Goal: Use online tool/utility: Utilize a website feature to perform a specific function

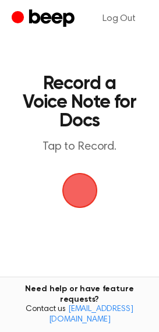
click at [77, 197] on span "button" at bounding box center [79, 190] width 33 height 33
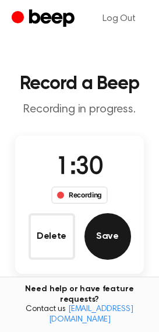
click at [118, 237] on button "Save" at bounding box center [107, 236] width 47 height 47
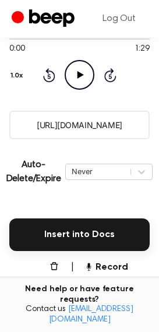
scroll to position [175, 0]
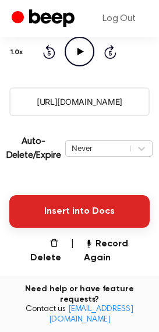
click at [56, 201] on button "Insert into Docs" at bounding box center [79, 211] width 140 height 33
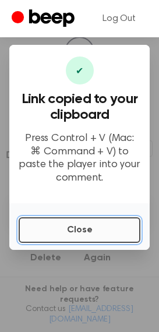
click at [46, 239] on button "Close" at bounding box center [80, 230] width 122 height 26
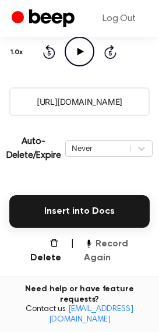
click at [107, 243] on button "Record Again" at bounding box center [117, 251] width 66 height 28
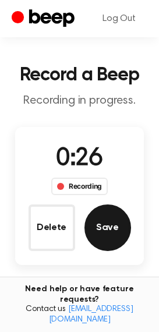
click at [102, 219] on button "Save" at bounding box center [107, 227] width 47 height 47
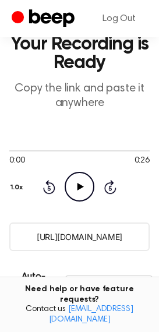
scroll to position [175, 0]
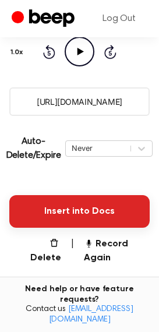
click at [74, 204] on button "Insert into Docs" at bounding box center [79, 211] width 140 height 33
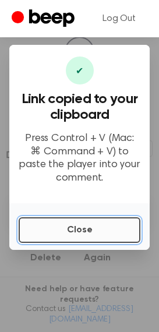
click at [75, 239] on button "Close" at bounding box center [80, 230] width 122 height 26
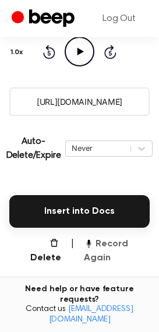
click at [104, 243] on button "Record Again" at bounding box center [117, 251] width 66 height 28
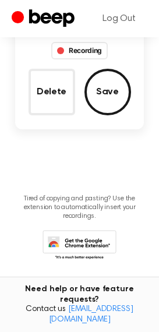
scroll to position [9, 0]
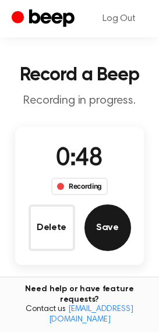
click at [125, 232] on div "0:48 Recording Delete Save" at bounding box center [79, 196] width 129 height 110
click at [104, 228] on button "Save" at bounding box center [107, 227] width 47 height 47
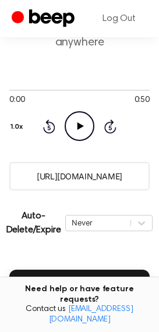
scroll to position [116, 0]
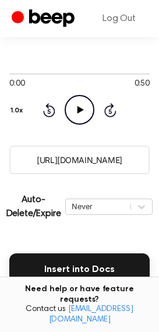
click at [46, 251] on div "Insert into Docs" at bounding box center [79, 262] width 140 height 47
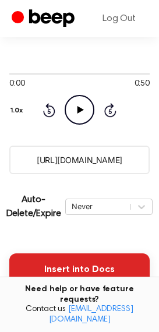
click at [49, 260] on button "Insert into Docs" at bounding box center [79, 269] width 140 height 33
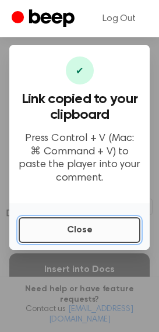
click at [93, 226] on button "Close" at bounding box center [80, 230] width 122 height 26
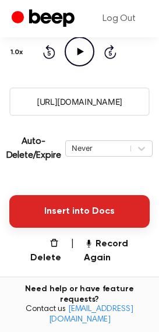
scroll to position [310, 0]
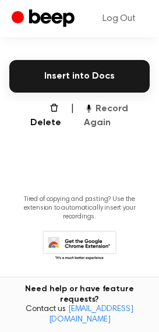
click at [90, 117] on button "Record Again" at bounding box center [117, 116] width 66 height 28
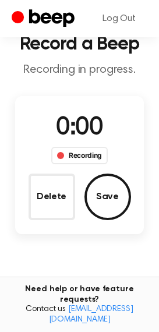
scroll to position [27, 0]
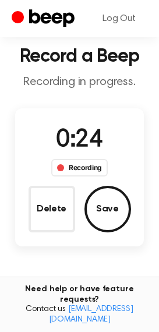
click at [129, 222] on div "Delete Save" at bounding box center [80, 209] width 102 height 47
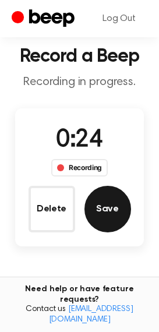
click at [111, 210] on button "Save" at bounding box center [107, 209] width 47 height 47
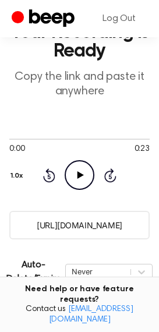
scroll to position [233, 0]
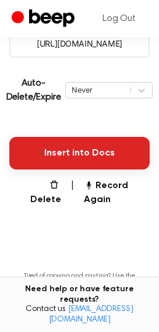
click at [76, 151] on button "Insert into Docs" at bounding box center [79, 153] width 140 height 33
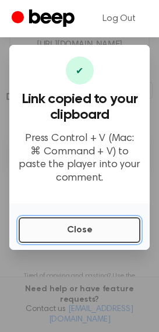
click at [56, 232] on button "Close" at bounding box center [80, 230] width 122 height 26
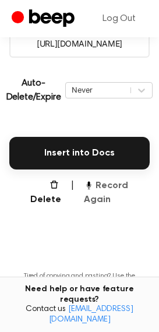
click at [105, 186] on button "Record Again" at bounding box center [117, 193] width 66 height 28
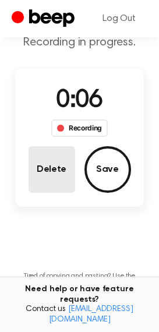
click at [33, 177] on button "Delete" at bounding box center [52, 169] width 47 height 47
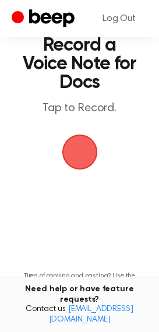
drag, startPoint x: 72, startPoint y: 150, endPoint x: 69, endPoint y: 160, distance: 10.9
click at [72, 150] on span "button" at bounding box center [80, 152] width 42 height 42
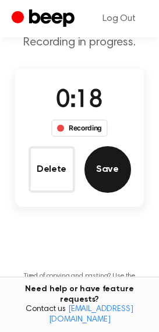
click at [116, 184] on button "Save" at bounding box center [107, 169] width 47 height 47
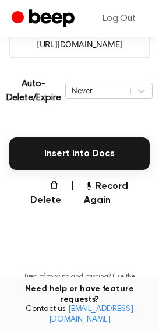
scroll to position [233, 0]
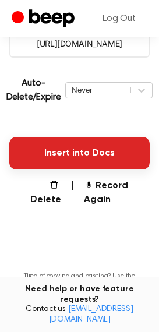
click at [62, 156] on button "Insert into Docs" at bounding box center [79, 153] width 140 height 33
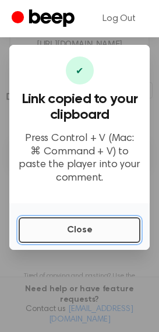
click at [56, 221] on button "Close" at bounding box center [80, 230] width 122 height 26
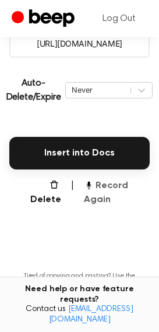
click at [102, 190] on button "Record Again" at bounding box center [117, 193] width 66 height 28
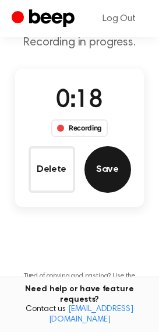
click at [105, 169] on button "Save" at bounding box center [107, 169] width 47 height 47
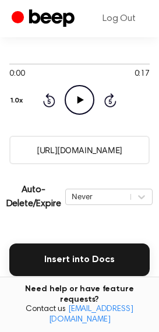
scroll to position [291, 0]
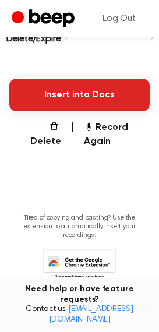
click at [70, 98] on button "Insert into Docs" at bounding box center [79, 95] width 140 height 33
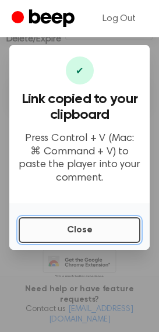
click at [80, 228] on button "Close" at bounding box center [80, 230] width 122 height 26
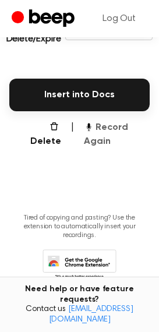
click at [93, 138] on button "Record Again" at bounding box center [117, 135] width 66 height 28
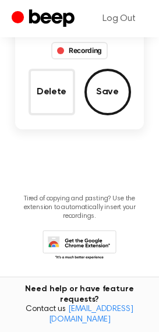
scroll to position [125, 0]
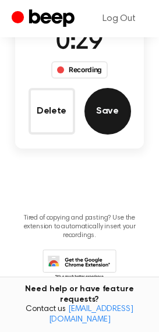
click at [103, 105] on button "Save" at bounding box center [107, 111] width 47 height 47
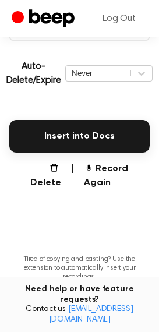
scroll to position [256, 0]
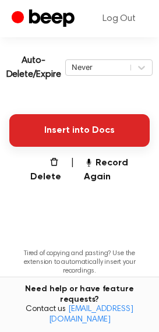
click at [71, 127] on button "Insert into Docs" at bounding box center [79, 130] width 140 height 33
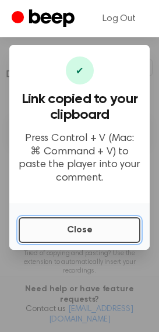
click at [66, 224] on button "Close" at bounding box center [80, 230] width 122 height 26
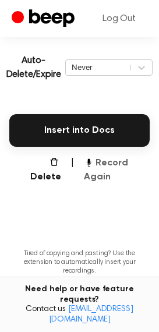
click at [102, 168] on button "Record Again" at bounding box center [117, 170] width 66 height 28
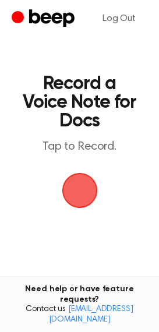
click at [63, 182] on span "button" at bounding box center [79, 190] width 33 height 33
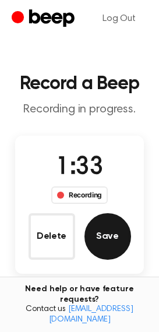
click at [119, 230] on button "Save" at bounding box center [107, 236] width 47 height 47
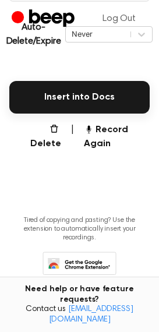
scroll to position [291, 0]
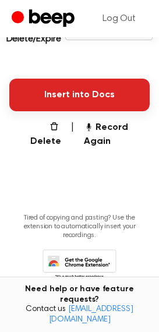
click at [42, 98] on button "Insert into Docs" at bounding box center [79, 95] width 140 height 33
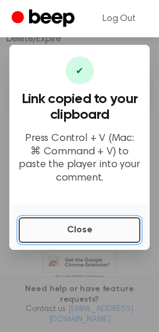
click at [40, 226] on button "Close" at bounding box center [80, 230] width 122 height 26
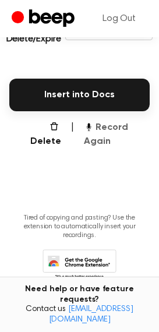
click at [115, 129] on button "Record Again" at bounding box center [117, 135] width 66 height 28
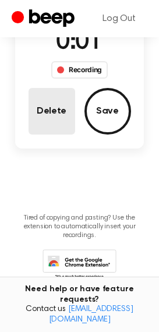
click at [35, 114] on button "Delete" at bounding box center [52, 111] width 47 height 47
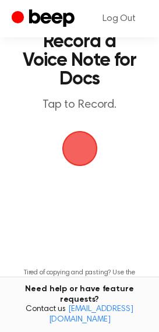
scroll to position [38, 0]
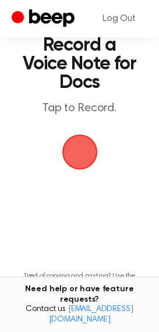
click at [65, 165] on span "button" at bounding box center [80, 152] width 38 height 38
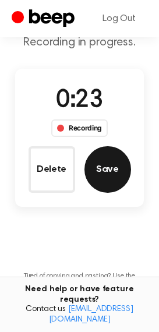
click at [100, 174] on button "Save" at bounding box center [107, 169] width 47 height 47
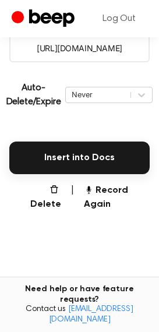
scroll to position [233, 0]
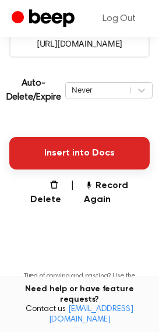
click at [56, 163] on button "Insert into Docs" at bounding box center [79, 153] width 140 height 33
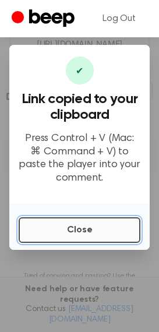
click at [102, 234] on button "Close" at bounding box center [80, 230] width 122 height 26
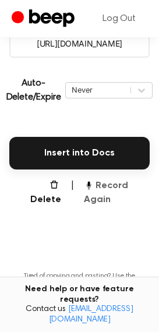
click at [119, 190] on button "Record Again" at bounding box center [117, 193] width 66 height 28
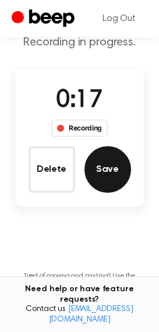
click at [98, 170] on button "Save" at bounding box center [107, 169] width 47 height 47
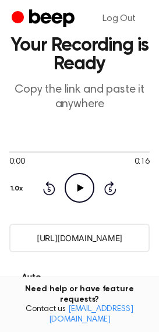
scroll to position [116, 0]
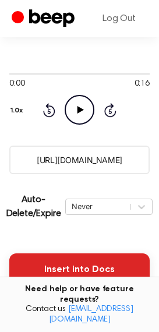
click at [54, 272] on button "Insert into Docs" at bounding box center [79, 269] width 140 height 33
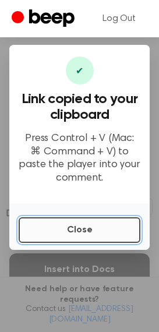
click at [73, 231] on button "Close" at bounding box center [80, 230] width 122 height 26
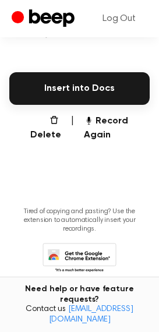
scroll to position [310, 0]
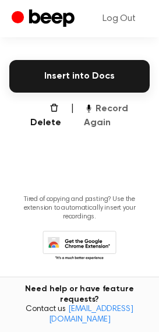
click at [86, 121] on button "Record Again" at bounding box center [117, 116] width 66 height 28
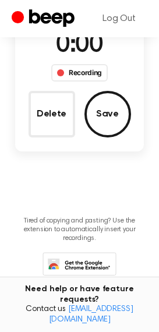
scroll to position [86, 0]
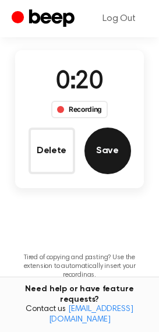
click at [117, 154] on button "Save" at bounding box center [107, 150] width 47 height 47
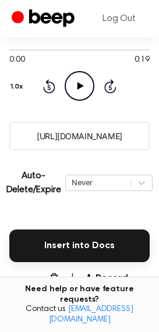
scroll to position [135, 0]
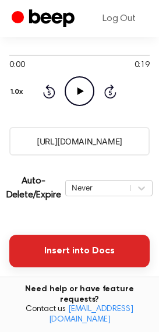
click at [51, 260] on button "Insert into Docs" at bounding box center [79, 251] width 140 height 33
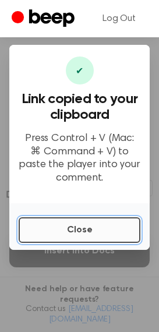
click at [56, 219] on button "Close" at bounding box center [80, 230] width 122 height 26
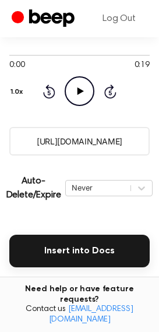
click at [100, 279] on button "Record Again" at bounding box center [117, 291] width 66 height 28
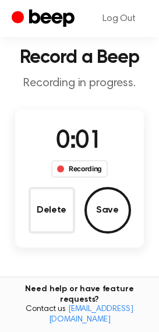
scroll to position [19, 0]
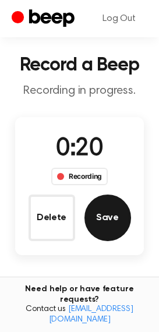
click at [95, 230] on button "Save" at bounding box center [107, 217] width 47 height 47
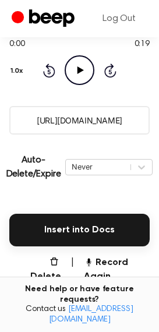
scroll to position [175, 0]
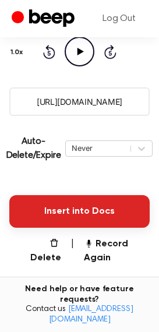
click at [70, 209] on button "Insert into Docs" at bounding box center [79, 211] width 140 height 33
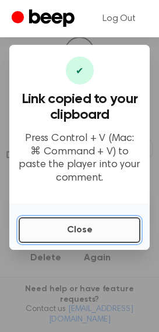
click at [114, 235] on button "Close" at bounding box center [80, 230] width 122 height 26
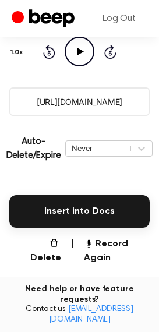
click at [112, 265] on main "Your Recording is Ready Copy the link and paste it anywhere 0:00 0:19 Your brow…" at bounding box center [79, 127] width 159 height 605
click at [94, 246] on button "Record Again" at bounding box center [117, 251] width 66 height 28
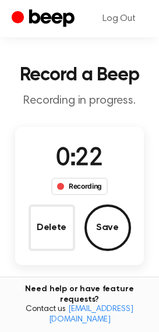
click at [115, 232] on button "Save" at bounding box center [107, 227] width 47 height 47
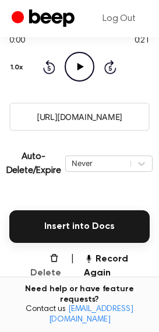
scroll to position [175, 0]
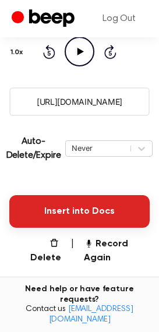
click at [59, 207] on button "Insert into Docs" at bounding box center [79, 211] width 140 height 33
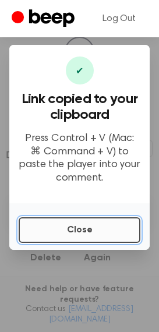
click at [62, 228] on button "Close" at bounding box center [80, 230] width 122 height 26
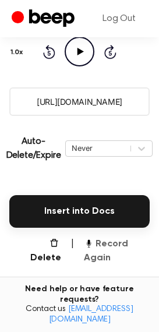
click at [92, 250] on button "Record Again" at bounding box center [117, 251] width 66 height 28
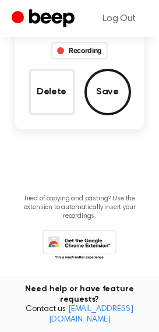
scroll to position [9, 0]
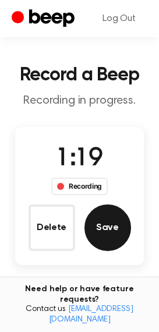
click at [109, 226] on button "Save" at bounding box center [107, 227] width 47 height 47
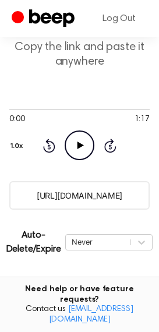
scroll to position [310, 0]
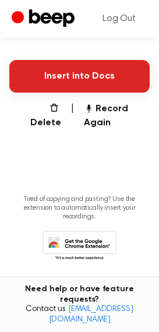
click at [57, 62] on button "Insert into Docs" at bounding box center [79, 76] width 140 height 33
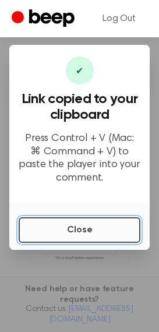
click at [95, 227] on button "Close" at bounding box center [80, 230] width 122 height 26
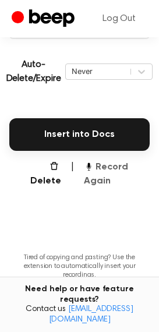
click at [91, 167] on icon "button" at bounding box center [88, 165] width 9 height 9
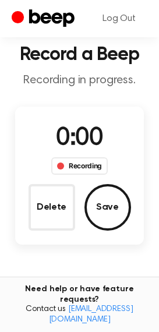
scroll to position [27, 0]
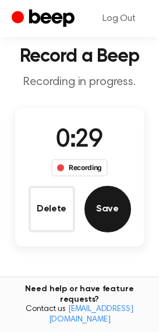
click at [109, 201] on button "Save" at bounding box center [107, 209] width 47 height 47
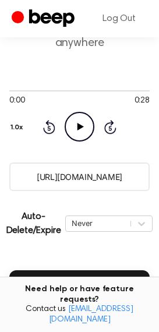
scroll to position [116, 0]
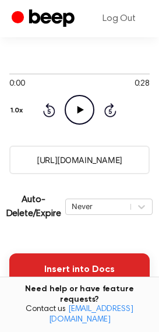
click at [37, 253] on button "Insert into Docs" at bounding box center [79, 269] width 140 height 33
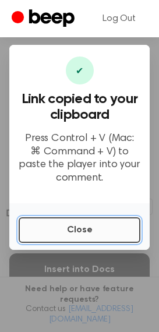
click at [67, 225] on button "Close" at bounding box center [80, 230] width 122 height 26
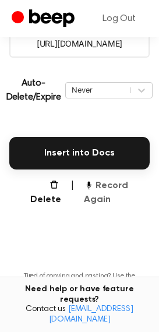
click at [89, 193] on button "Record Again" at bounding box center [117, 193] width 66 height 28
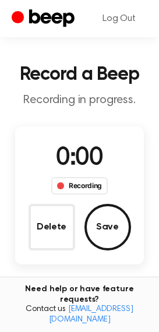
scroll to position [9, 0]
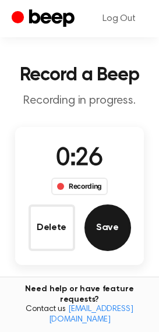
click at [114, 228] on button "Save" at bounding box center [107, 227] width 47 height 47
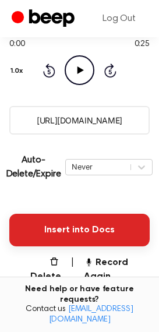
scroll to position [175, 0]
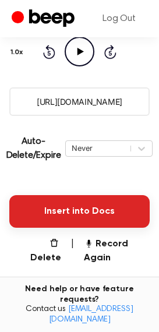
click at [67, 207] on button "Insert into Docs" at bounding box center [79, 211] width 140 height 33
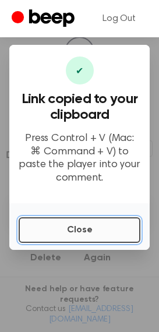
click at [86, 230] on button "Close" at bounding box center [80, 230] width 122 height 26
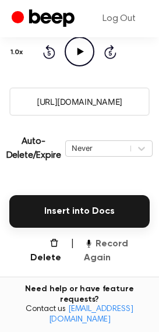
click at [102, 237] on button "Record Again" at bounding box center [117, 251] width 66 height 28
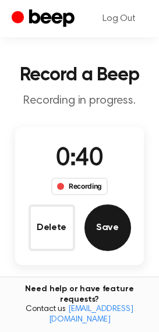
click at [84, 224] on button "Save" at bounding box center [107, 227] width 47 height 47
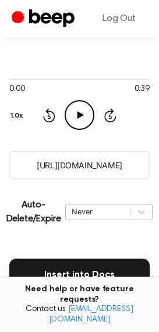
scroll to position [116, 0]
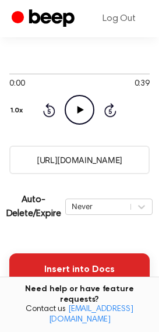
click at [70, 257] on button "Insert into Docs" at bounding box center [79, 269] width 140 height 33
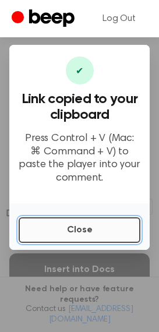
click at [128, 229] on button "Close" at bounding box center [80, 230] width 122 height 26
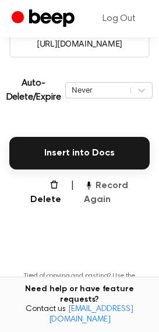
click at [93, 194] on button "Record Again" at bounding box center [117, 193] width 66 height 28
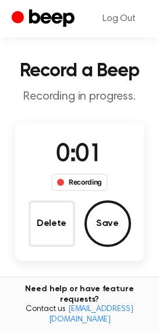
scroll to position [9, 0]
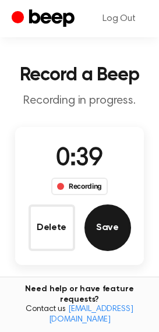
click at [103, 214] on button "Save" at bounding box center [107, 227] width 47 height 47
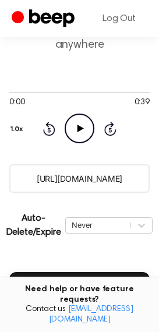
scroll to position [116, 0]
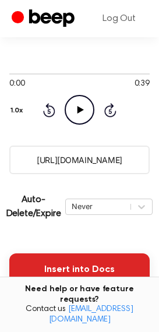
click at [51, 263] on button "Insert into Docs" at bounding box center [79, 269] width 140 height 33
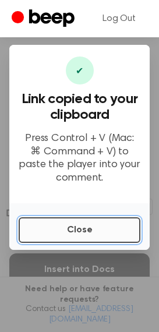
click at [52, 232] on button "Close" at bounding box center [80, 230] width 122 height 26
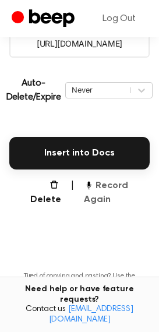
click at [95, 194] on button "Record Again" at bounding box center [117, 193] width 66 height 28
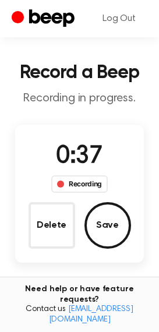
scroll to position [9, 0]
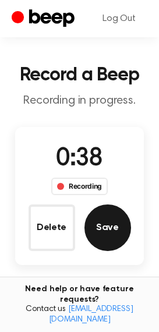
click at [125, 216] on button "Save" at bounding box center [107, 227] width 47 height 47
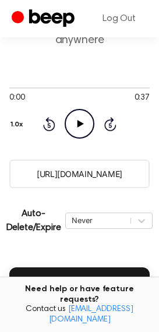
scroll to position [139, 0]
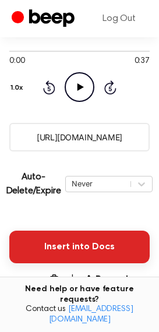
click at [54, 236] on button "Insert into Docs" at bounding box center [79, 247] width 140 height 33
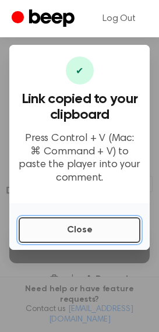
click at [43, 224] on button "Close" at bounding box center [80, 230] width 122 height 26
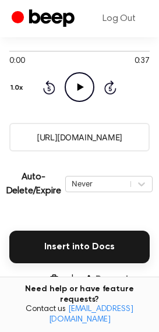
click at [108, 272] on button "Record Again" at bounding box center [117, 286] width 66 height 28
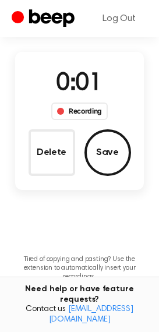
scroll to position [81, 0]
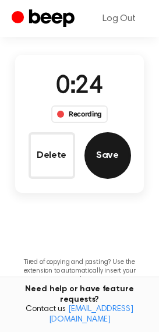
click at [111, 149] on button "Save" at bounding box center [107, 155] width 47 height 47
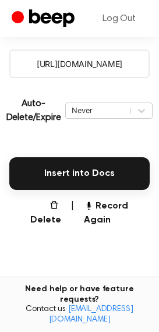
scroll to position [189, 0]
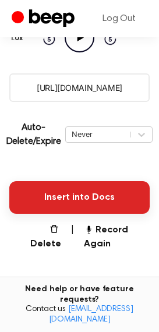
click at [63, 190] on button "Insert into Docs" at bounding box center [79, 197] width 140 height 33
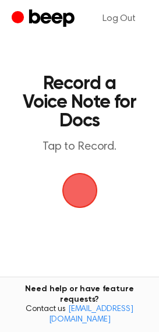
click at [75, 186] on span "button" at bounding box center [79, 190] width 33 height 33
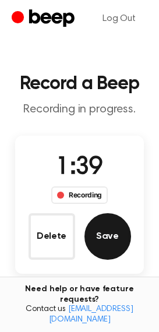
click at [102, 224] on button "Save" at bounding box center [107, 236] width 47 height 47
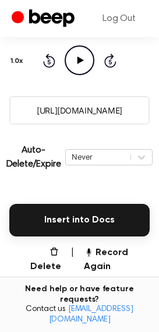
scroll to position [175, 0]
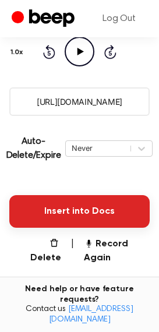
click at [47, 214] on button "Insert into Docs" at bounding box center [79, 211] width 140 height 33
